Goal: Find specific page/section: Find specific page/section

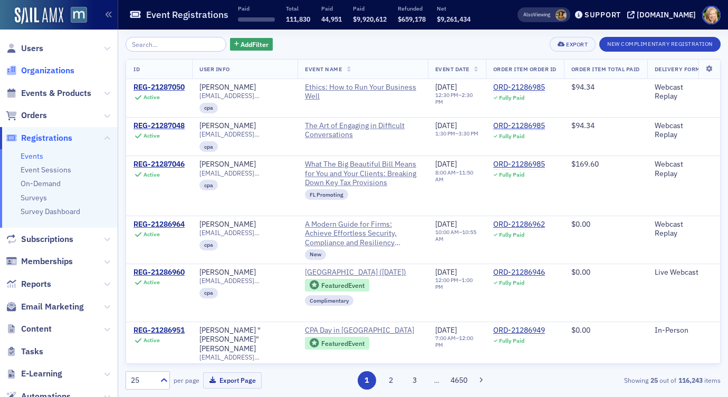
click at [51, 69] on span "Organizations" at bounding box center [47, 71] width 53 height 12
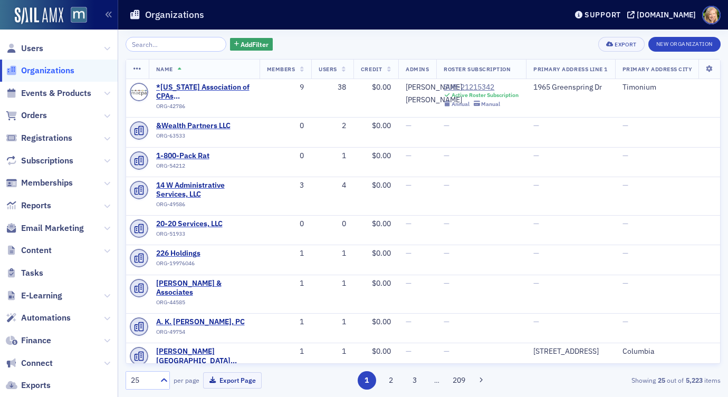
click at [59, 131] on span "Registrations" at bounding box center [59, 138] width 118 height 23
click at [58, 140] on span "Registrations" at bounding box center [46, 138] width 51 height 12
